Goal: Task Accomplishment & Management: Use online tool/utility

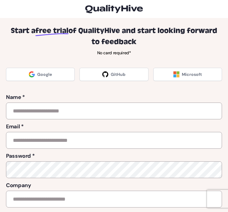
click at [22, 76] on link "Google" at bounding box center [40, 74] width 69 height 13
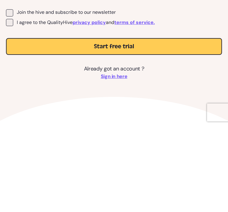
scroll to position [202, 0]
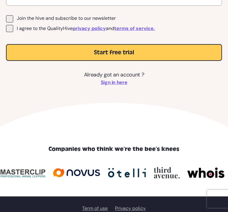
click at [89, 76] on p "Already got an account ? Sign in here" at bounding box center [114, 78] width 216 height 16
click at [104, 82] on link "Sign in here" at bounding box center [114, 82] width 27 height 7
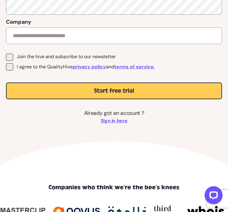
scroll to position [162, 0]
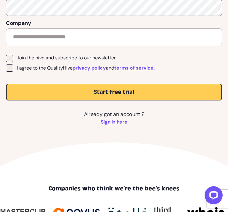
click at [32, 91] on button "Start free trial" at bounding box center [114, 92] width 216 height 17
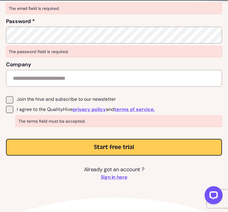
click at [29, 212] on html "“QualityHive saved us countless hours on our build processes” Start a free tria…" at bounding box center [114, 82] width 228 height 488
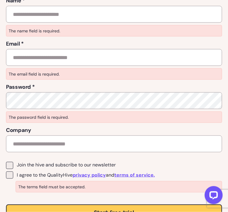
scroll to position [97, 0]
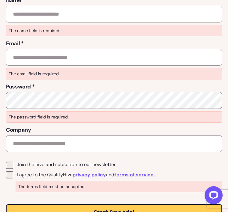
click at [43, 212] on button "Start free trial" at bounding box center [114, 212] width 216 height 17
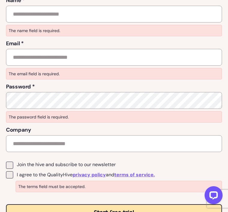
click at [29, 212] on div "Start free trial" at bounding box center [114, 212] width 216 height 17
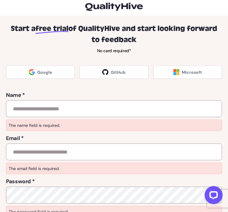
scroll to position [0, 0]
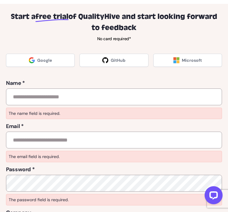
click at [27, 65] on link "Google" at bounding box center [40, 60] width 69 height 13
click at [29, 57] on img at bounding box center [32, 60] width 6 height 6
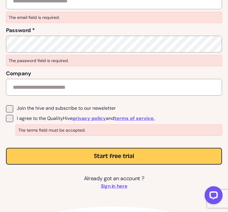
scroll to position [163, 0]
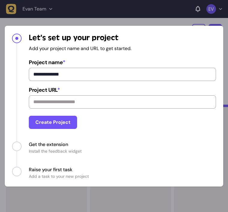
click at [32, 122] on button "Create Project" at bounding box center [53, 122] width 48 height 13
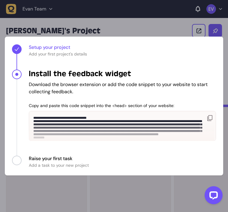
click at [15, 156] on span "Progress" at bounding box center [17, 161] width 10 height 10
click at [12, 158] on div "Progress" at bounding box center [17, 161] width 10 height 10
click at [19, 72] on span "Progress" at bounding box center [17, 75] width 10 height 10
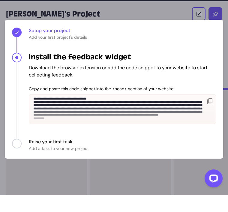
scroll to position [17, 0]
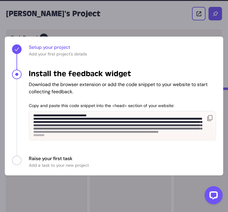
click at [33, 168] on span "Add a task to your new project" at bounding box center [59, 165] width 60 height 6
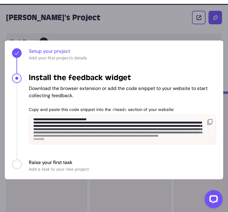
scroll to position [13, 0]
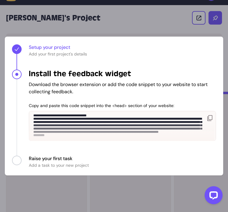
click at [212, 121] on icon "Progress" at bounding box center [209, 118] width 5 height 6
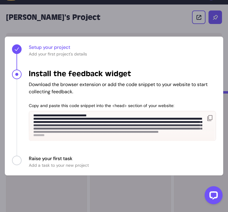
click at [16, 76] on span "Progress" at bounding box center [16, 74] width 3 height 3
click at [212, 194] on div "Open LiveChat chat widget" at bounding box center [214, 195] width 10 height 10
click at [76, 155] on li "**********" at bounding box center [114, 112] width 204 height 86
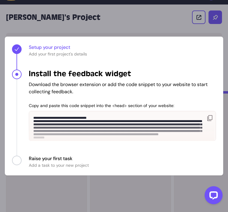
click at [211, 121] on icon "Progress" at bounding box center [209, 118] width 5 height 6
click at [207, 121] on icon "Progress" at bounding box center [209, 118] width 5 height 6
click at [39, 120] on div "**********" at bounding box center [122, 123] width 187 height 40
click at [212, 121] on icon "Progress" at bounding box center [209, 118] width 5 height 6
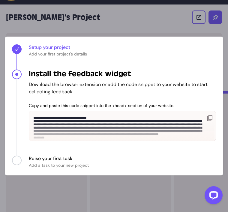
click at [219, 23] on div "**********" at bounding box center [114, 106] width 228 height 212
click at [214, 16] on div "**********" at bounding box center [114, 106] width 228 height 212
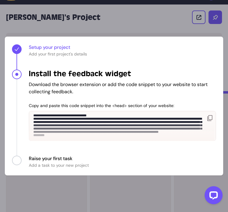
scroll to position [16, 0]
click at [209, 121] on icon "Progress" at bounding box center [209, 118] width 5 height 6
click at [208, 121] on icon "Progress" at bounding box center [209, 118] width 5 height 6
click at [123, 109] on p "Copy and paste this code snippet into the <head> section of your website:" at bounding box center [122, 106] width 187 height 6
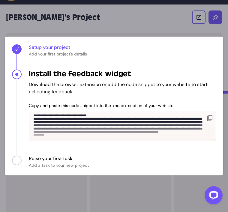
click at [123, 109] on p "Copy and paste this code snippet into the <head> section of your website:" at bounding box center [122, 106] width 187 height 6
click at [118, 109] on p "Copy and paste this code snippet into the <head> section of your website:" at bounding box center [122, 106] width 187 height 6
click at [33, 109] on p "Copy and paste this code snippet into the <head> section of your website:" at bounding box center [122, 106] width 187 height 6
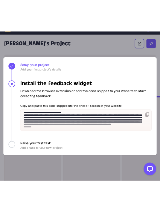
scroll to position [0, 0]
